Goal: Find specific page/section: Find specific page/section

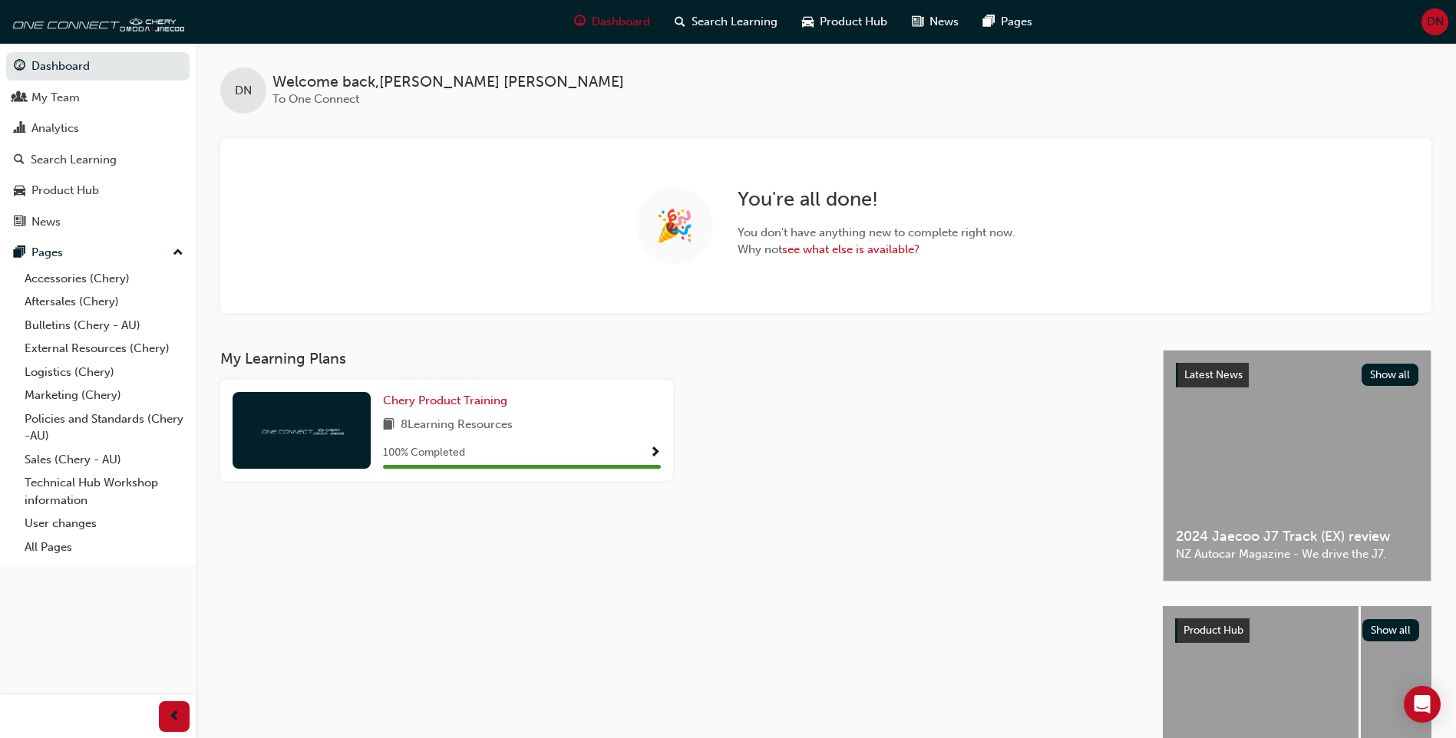
click at [1428, 17] on span "DN" at bounding box center [1435, 22] width 17 height 18
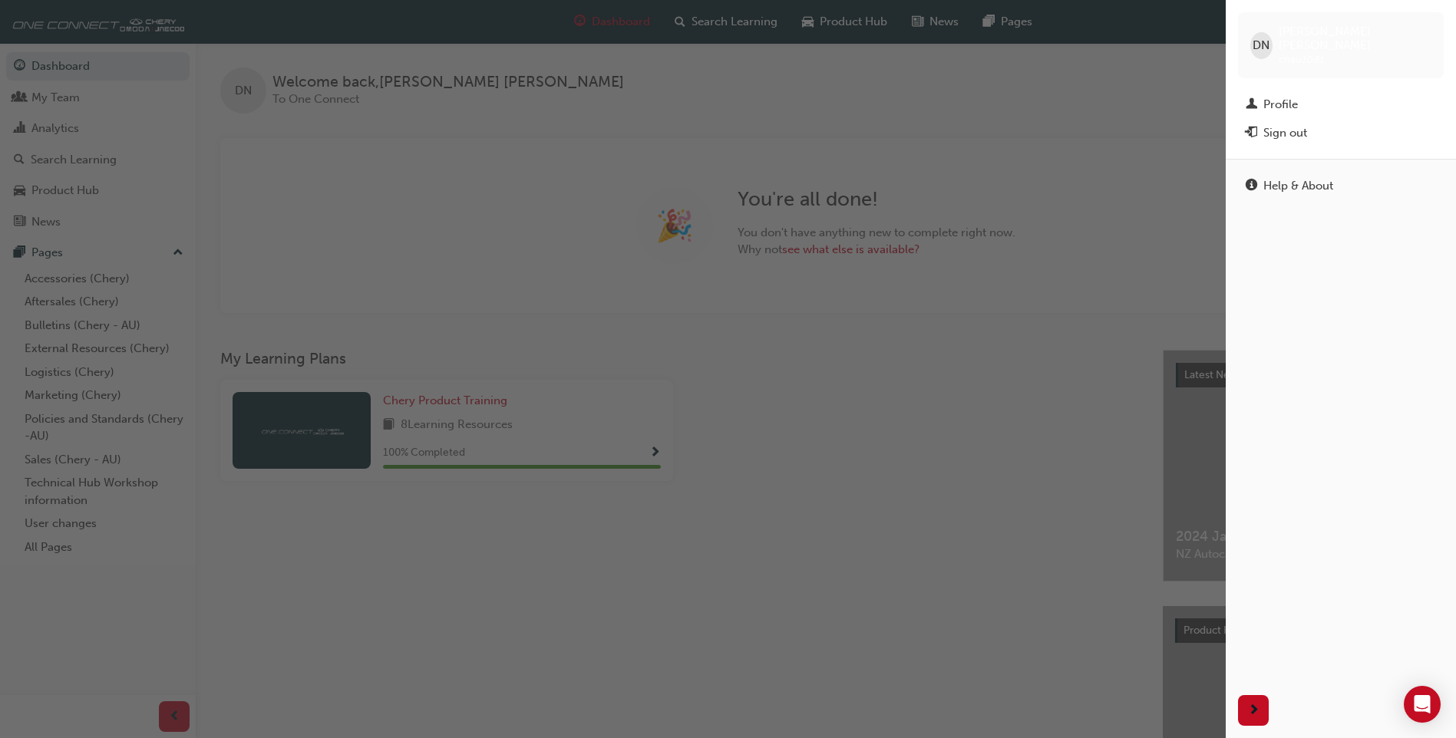
click at [1285, 26] on span "[PERSON_NAME]" at bounding box center [1355, 39] width 153 height 28
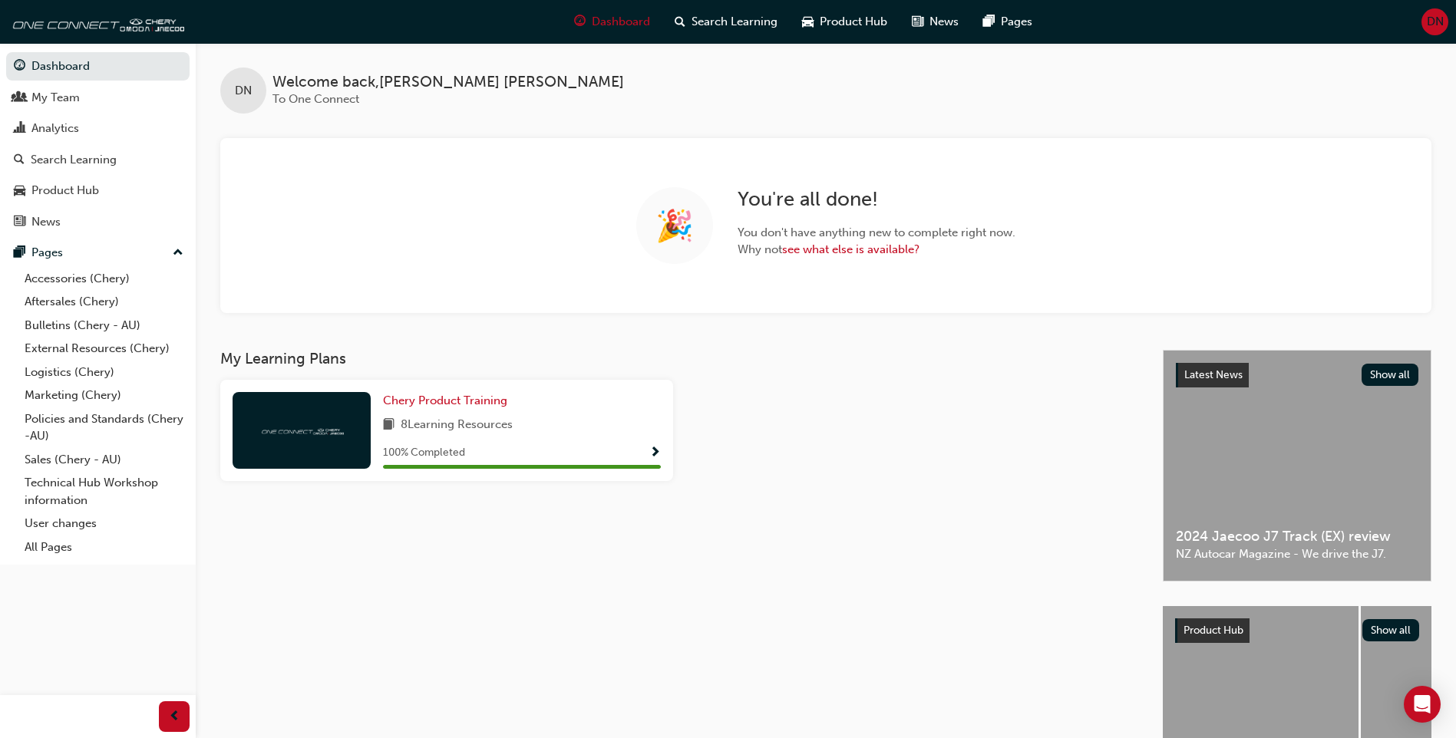
click at [1423, 31] on button "DN" at bounding box center [1434, 21] width 27 height 27
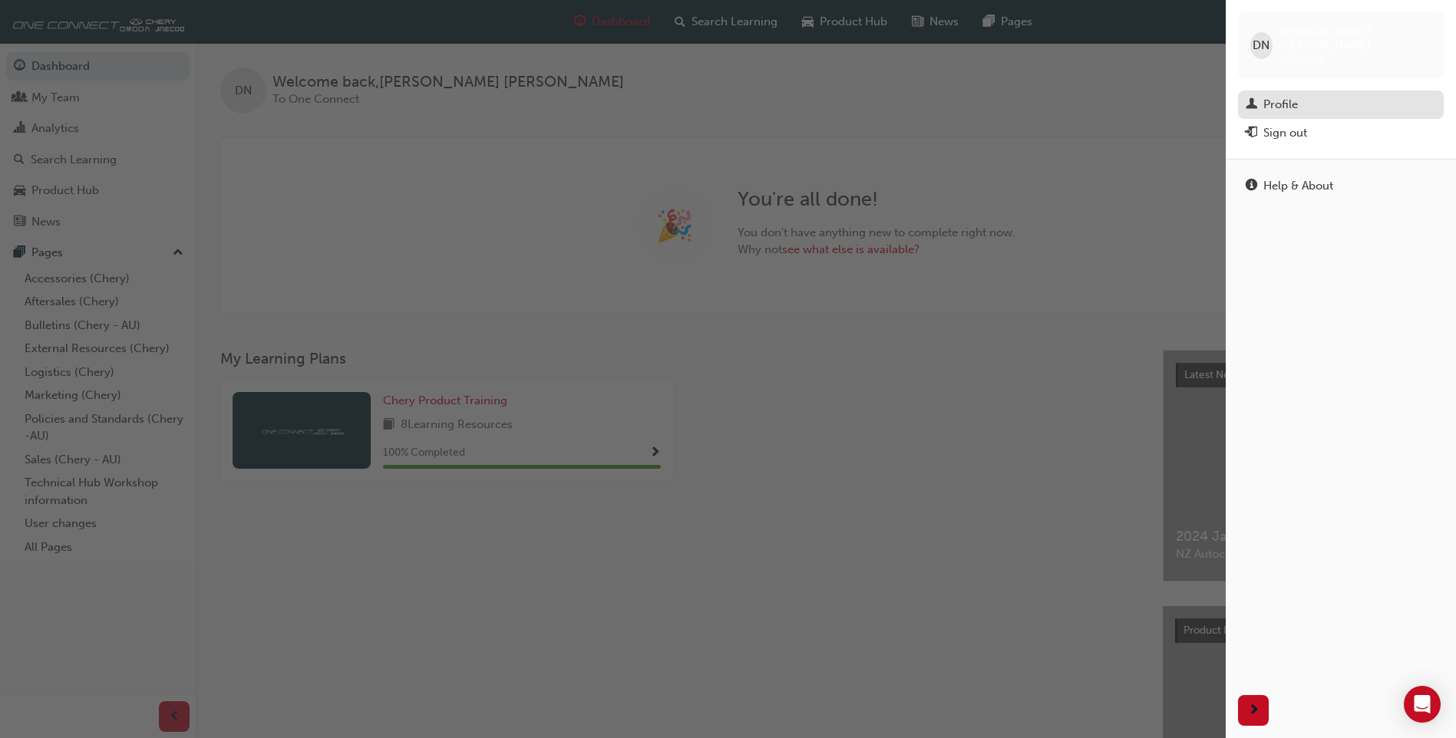
click at [1325, 95] on div "Profile" at bounding box center [1341, 104] width 190 height 19
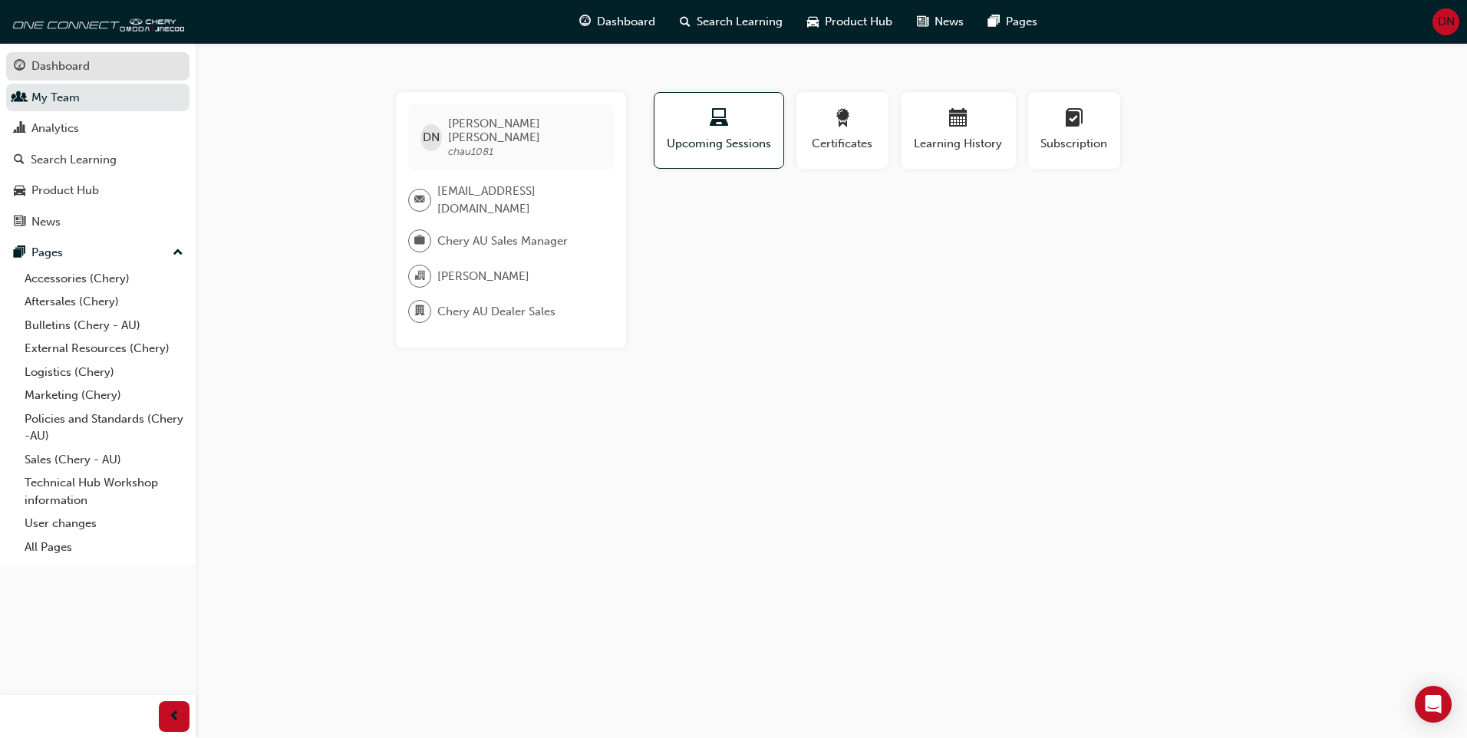
click at [86, 79] on link "Dashboard" at bounding box center [97, 66] width 183 height 28
